Goal: Transaction & Acquisition: Purchase product/service

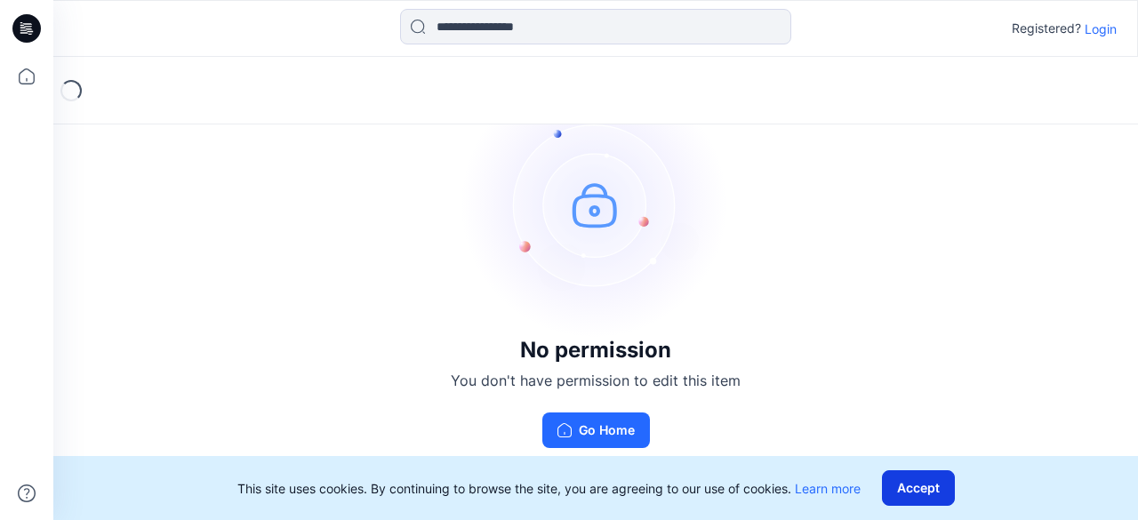
click at [919, 484] on button "Accept" at bounding box center [918, 488] width 73 height 36
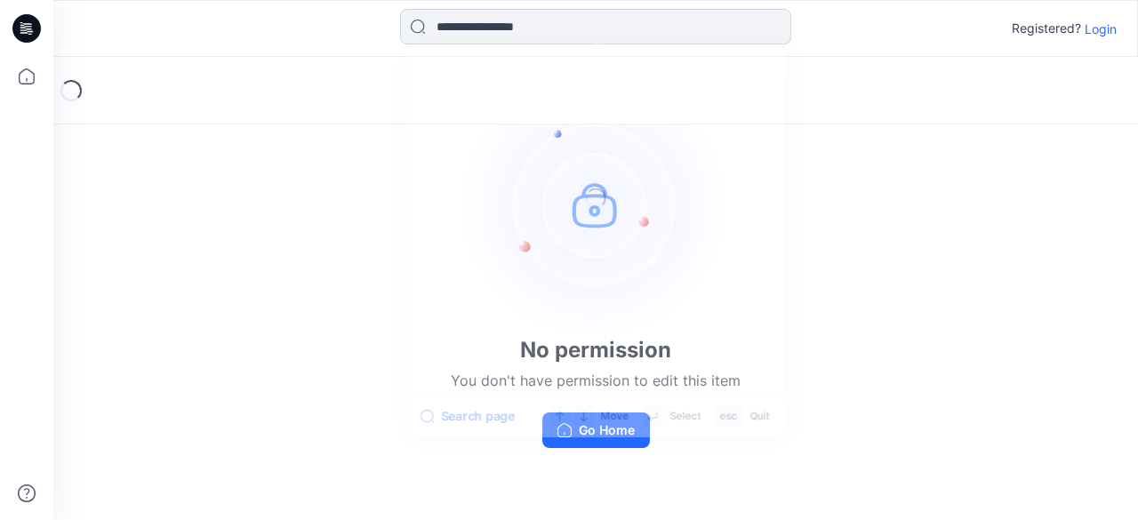
click at [480, 17] on input at bounding box center [595, 27] width 391 height 36
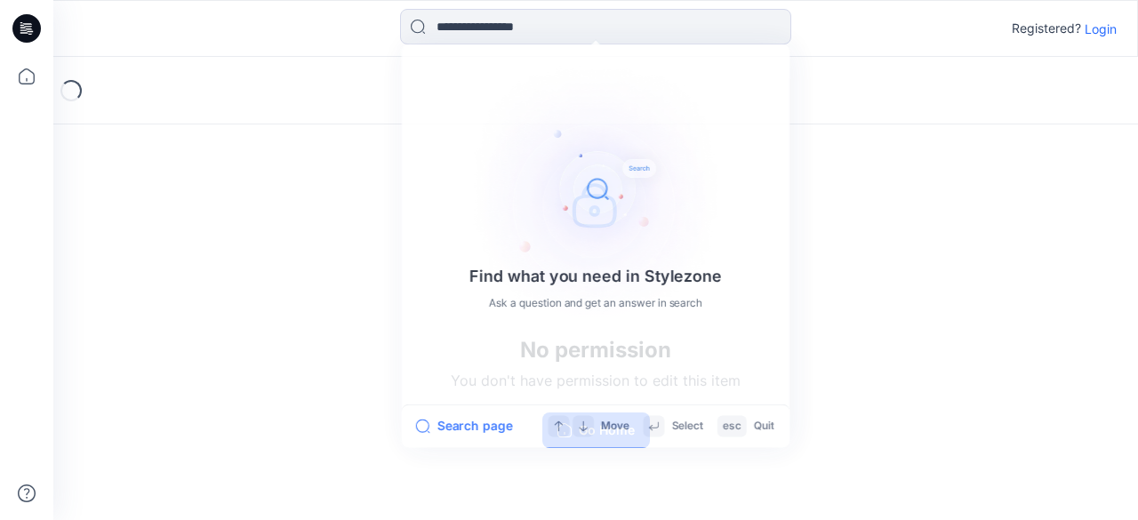
click at [243, 185] on div "No permission You don't have permission to edit this item Go Home" at bounding box center [595, 259] width 1084 height 405
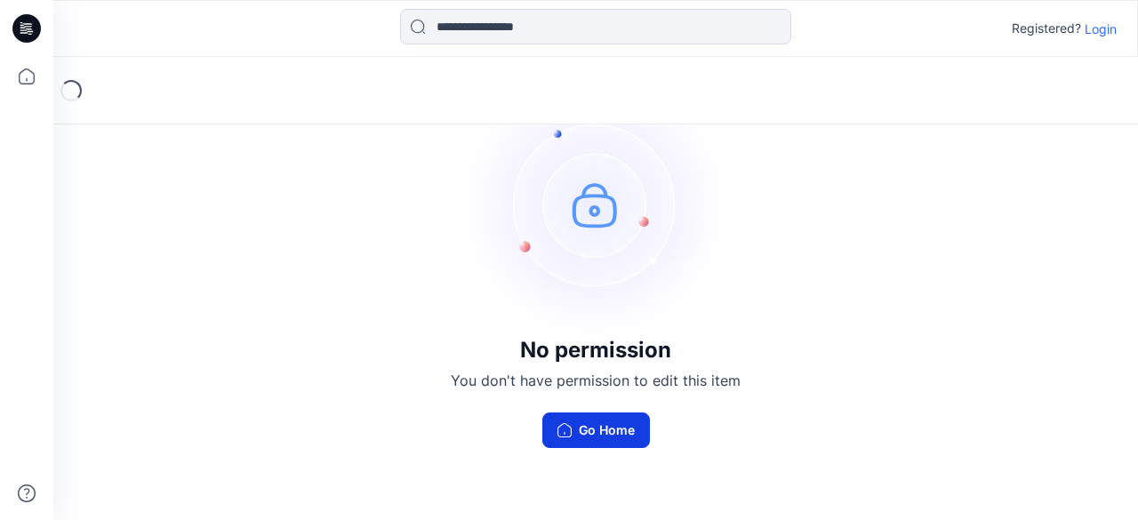
click at [572, 424] on button "Go Home" at bounding box center [596, 430] width 108 height 36
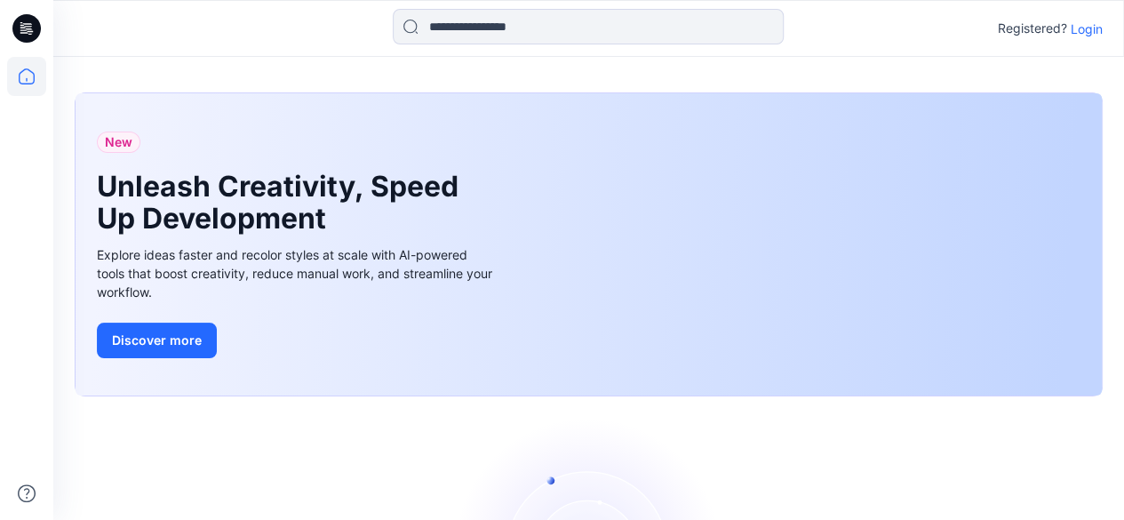
click at [1083, 28] on p "Login" at bounding box center [1087, 29] width 32 height 19
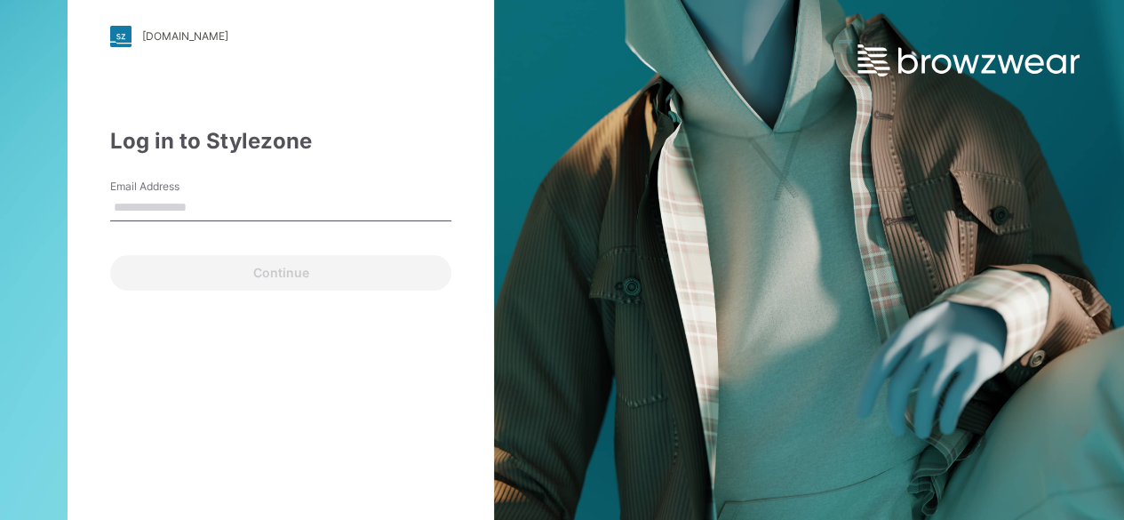
click at [258, 202] on input "Email Address" at bounding box center [280, 208] width 341 height 27
type input "**********"
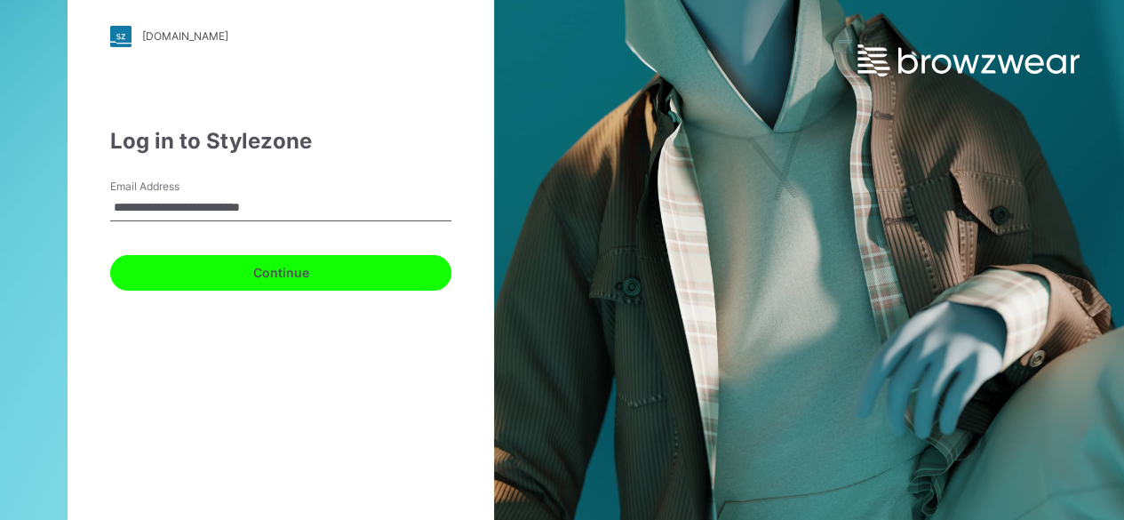
click at [247, 257] on button "Continue" at bounding box center [280, 273] width 341 height 36
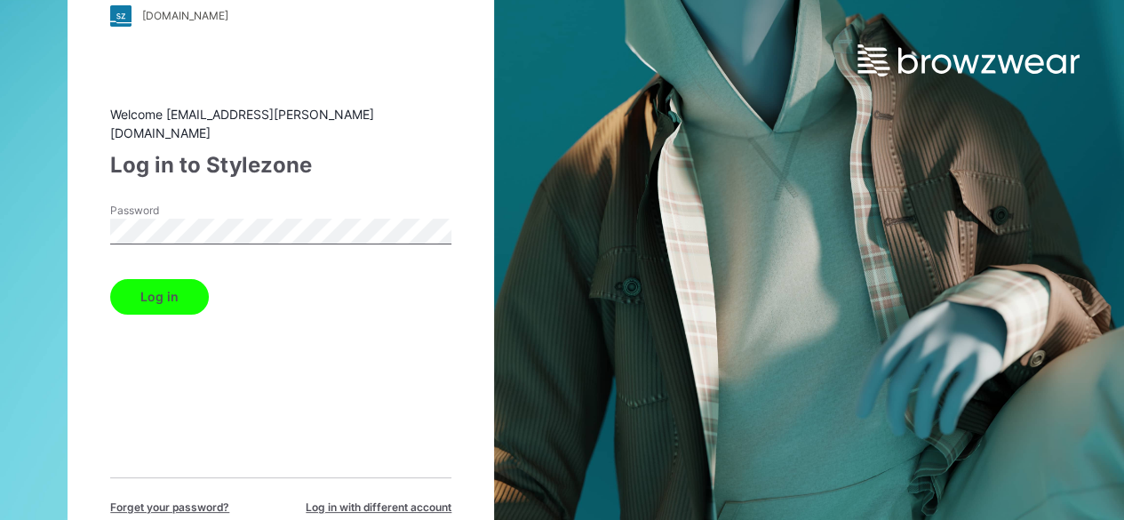
click at [179, 283] on button "Log in" at bounding box center [159, 297] width 99 height 36
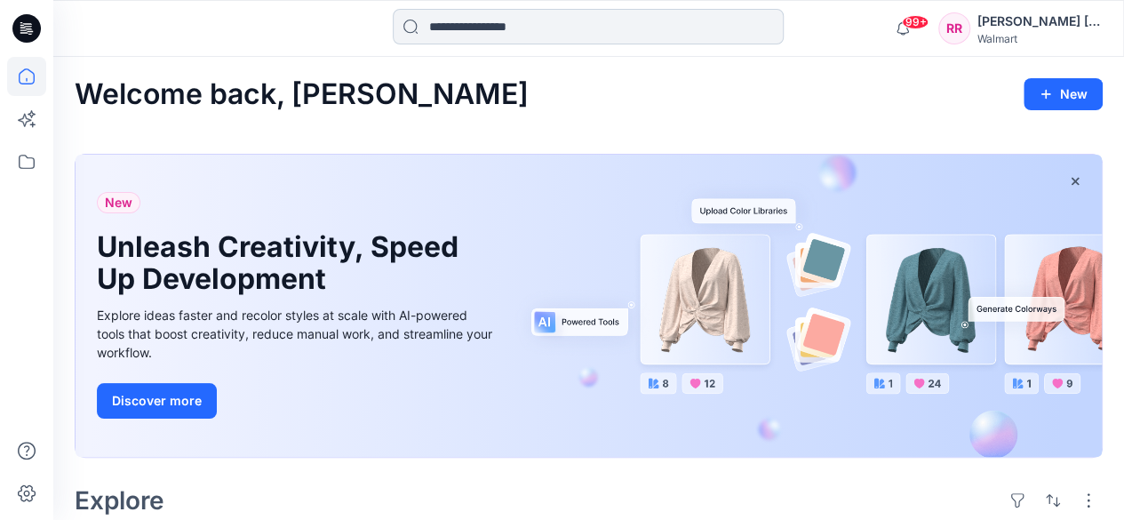
click at [501, 28] on input at bounding box center [588, 27] width 391 height 36
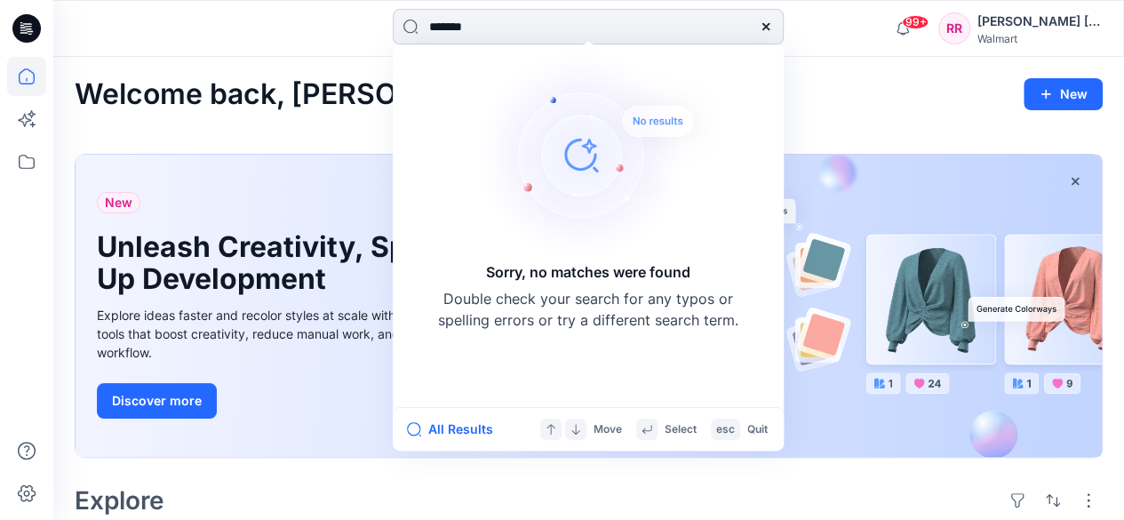
type input "********"
